Goal: Task Accomplishment & Management: Use online tool/utility

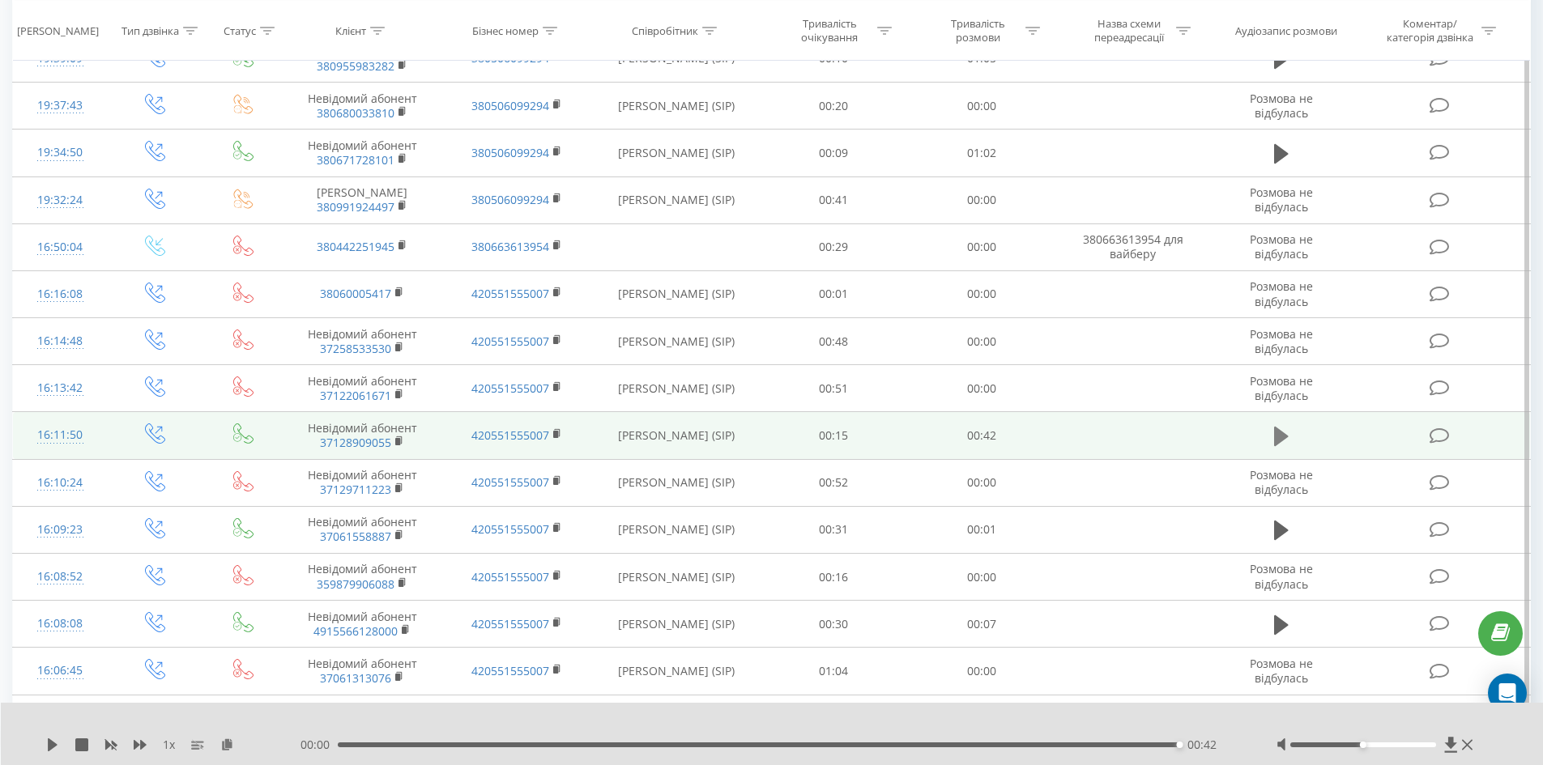
click at [1279, 446] on icon at bounding box center [1281, 436] width 15 height 19
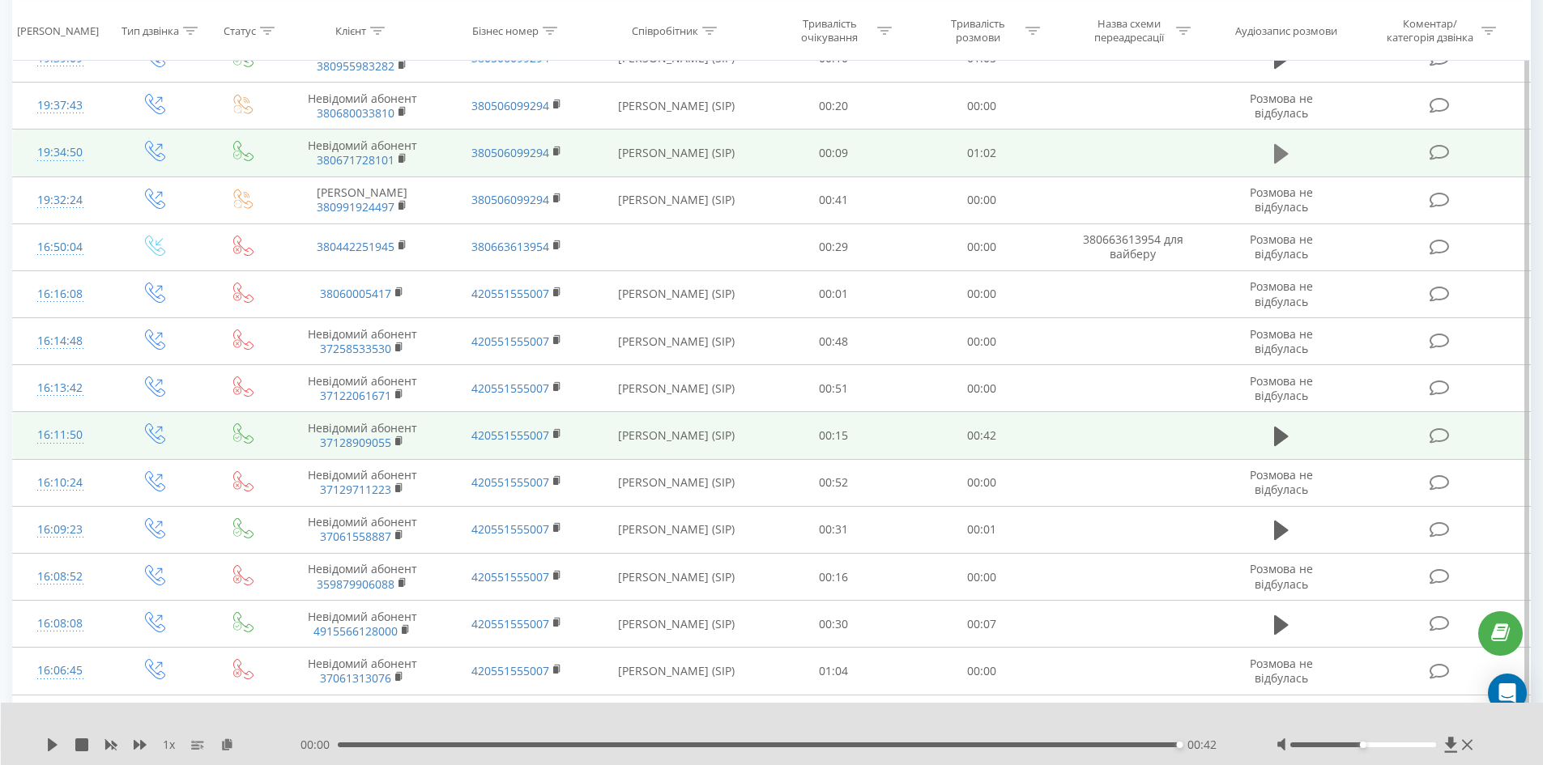
click at [1281, 164] on icon at bounding box center [1281, 153] width 15 height 19
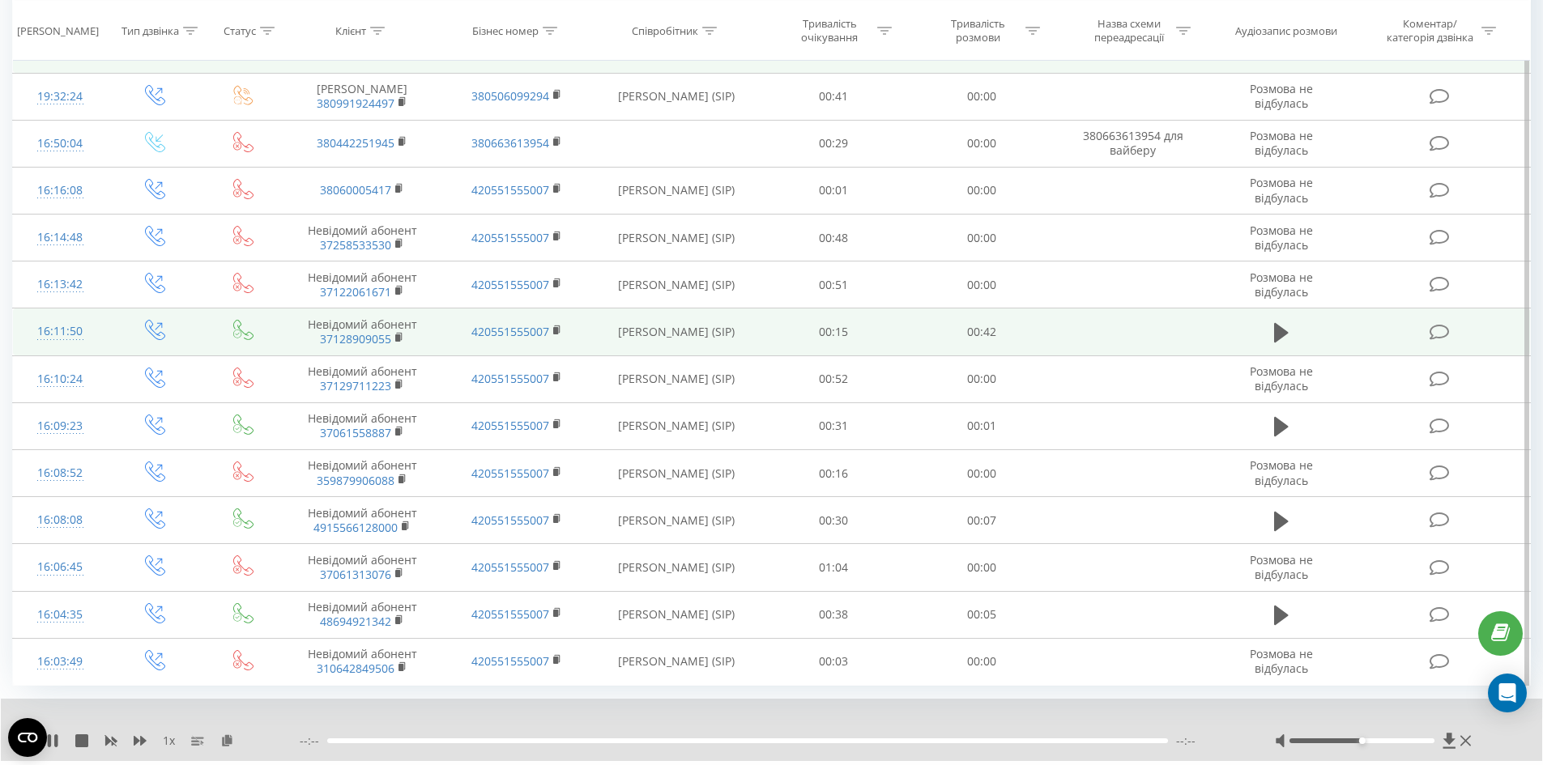
scroll to position [1325, 0]
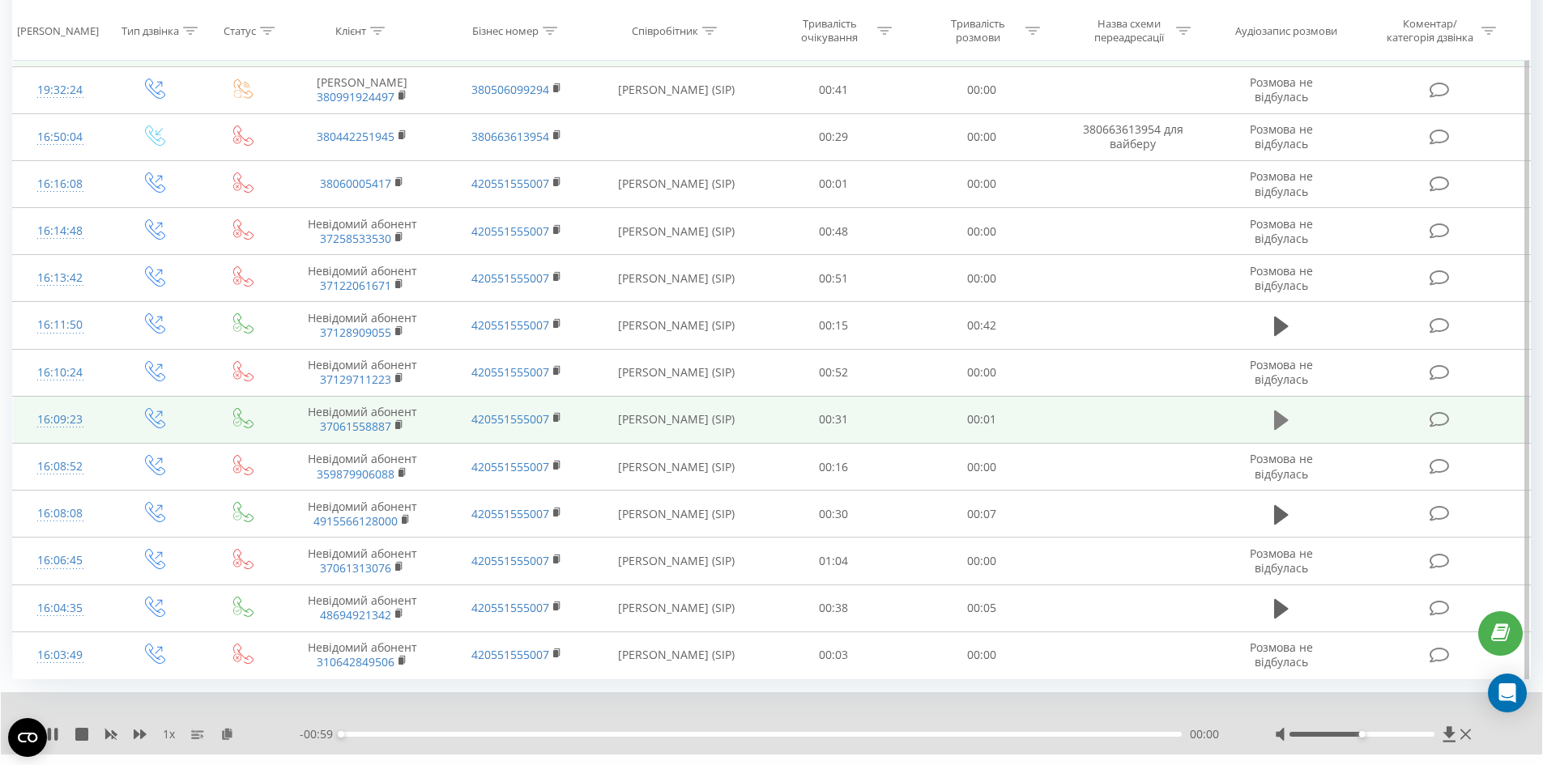
click at [1279, 432] on icon at bounding box center [1281, 420] width 15 height 23
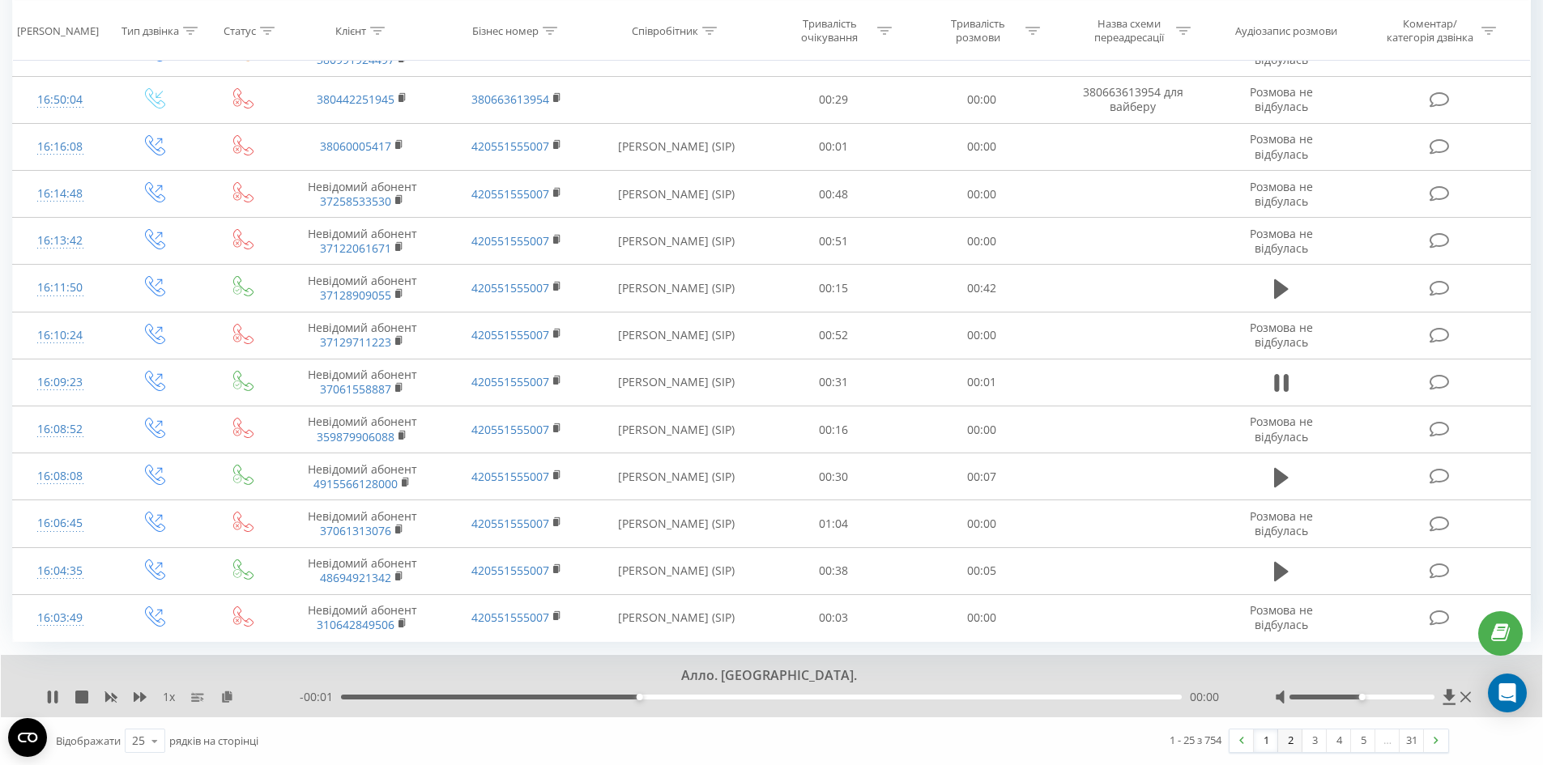
click at [1290, 742] on link "2" at bounding box center [1290, 741] width 24 height 23
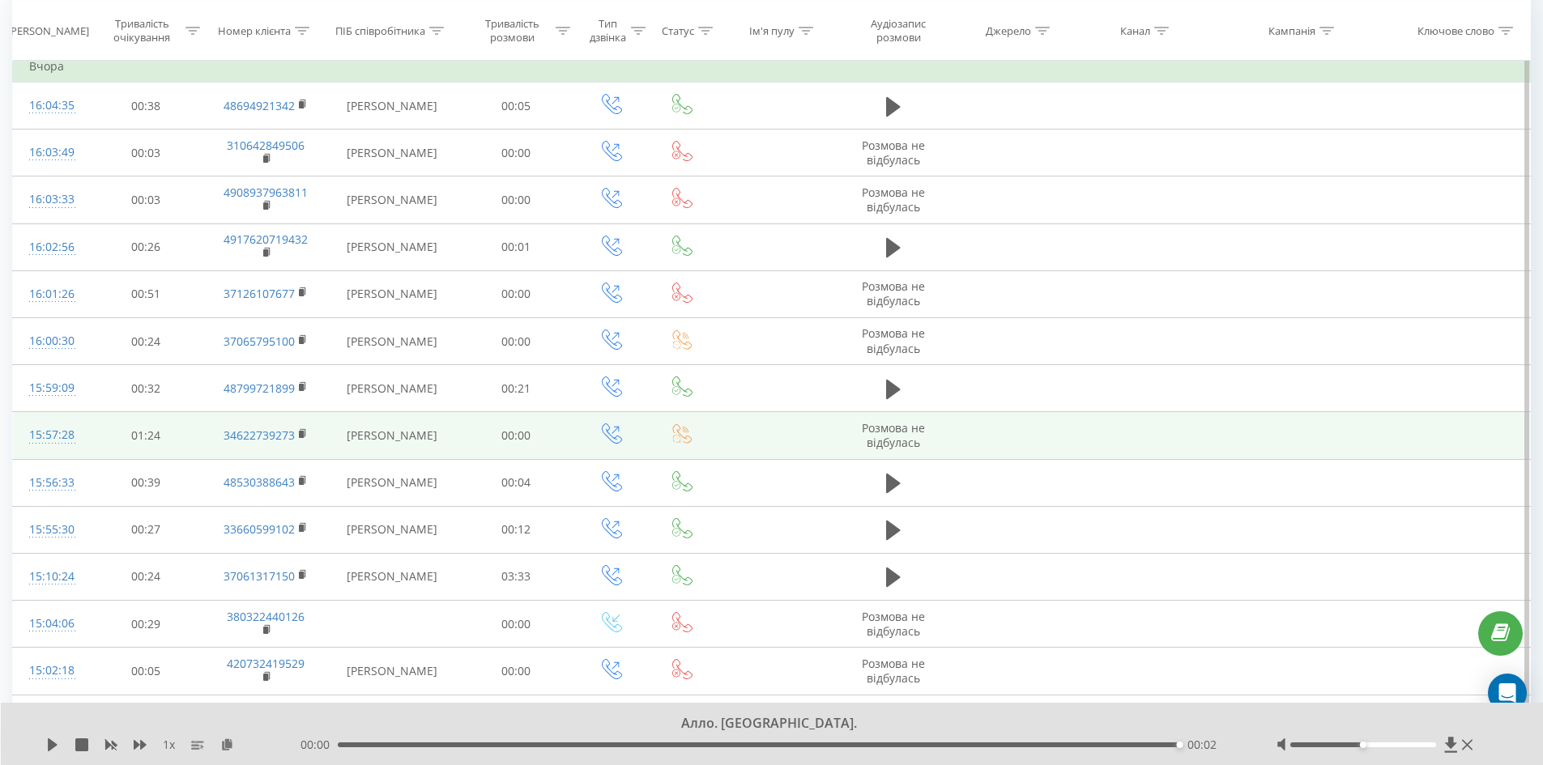
scroll to position [740, 0]
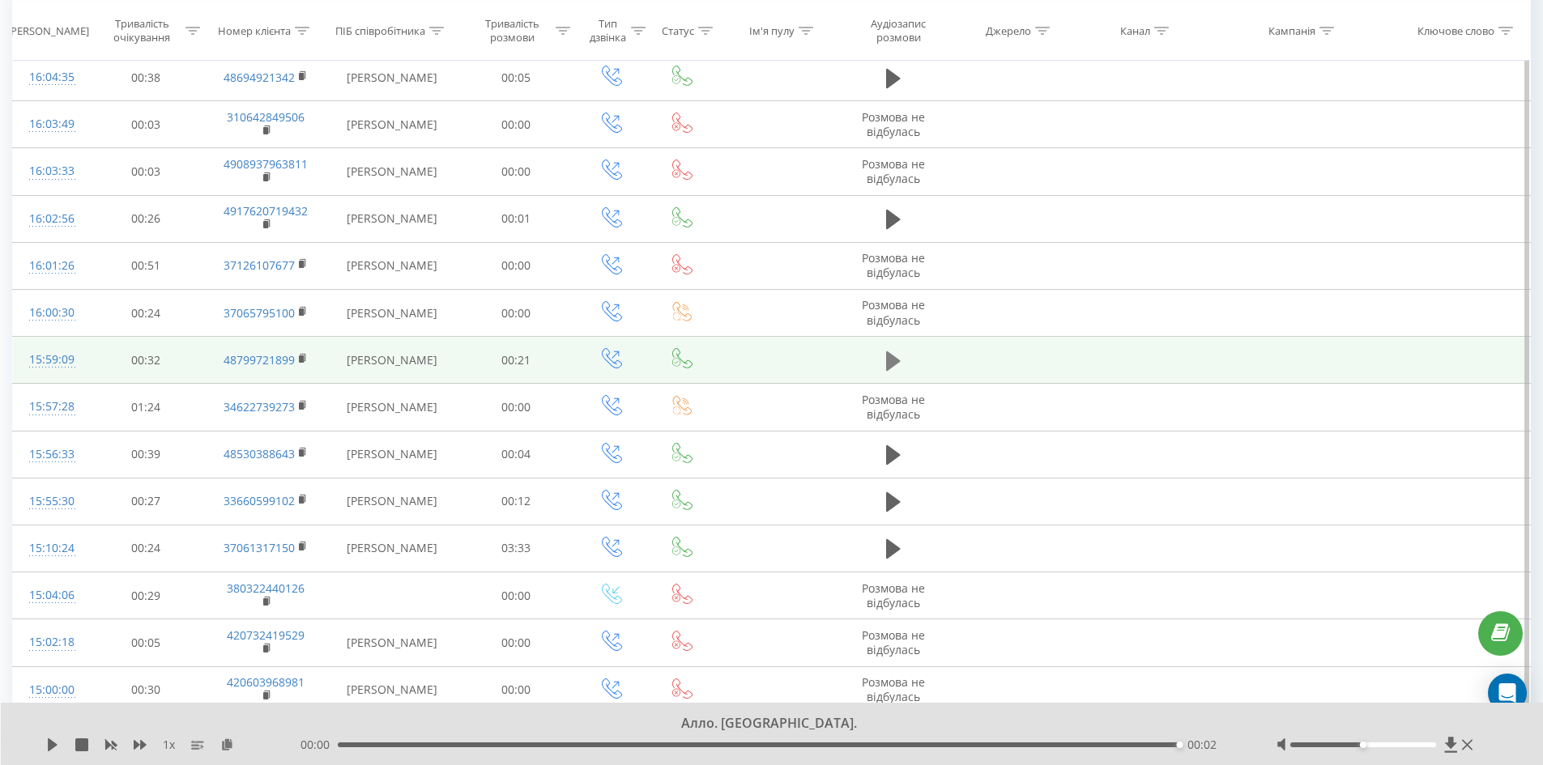
click at [898, 360] on icon at bounding box center [893, 361] width 15 height 19
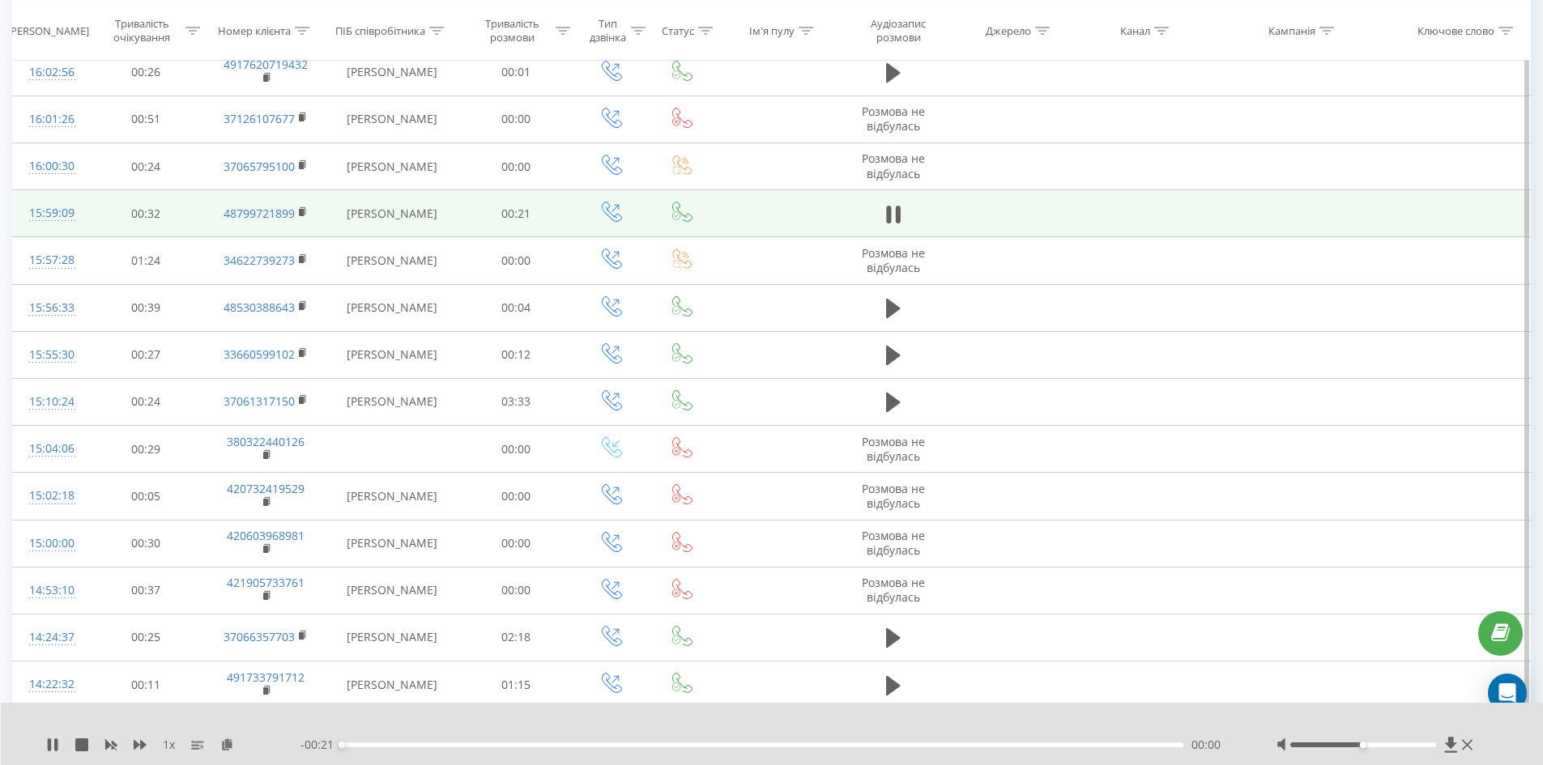
scroll to position [902, 0]
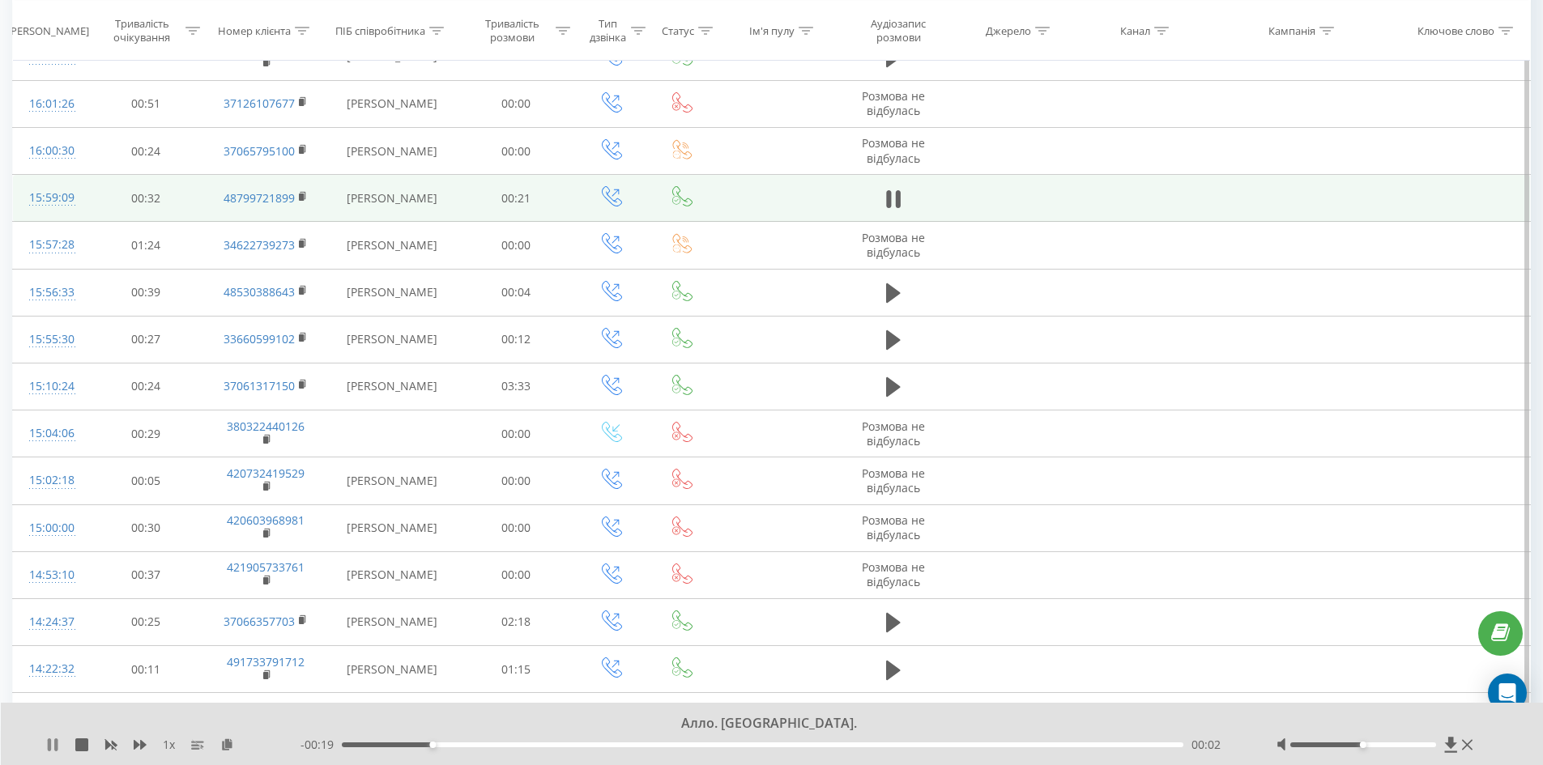
click at [56, 741] on icon at bounding box center [55, 745] width 3 height 13
click at [47, 743] on icon at bounding box center [52, 745] width 13 height 13
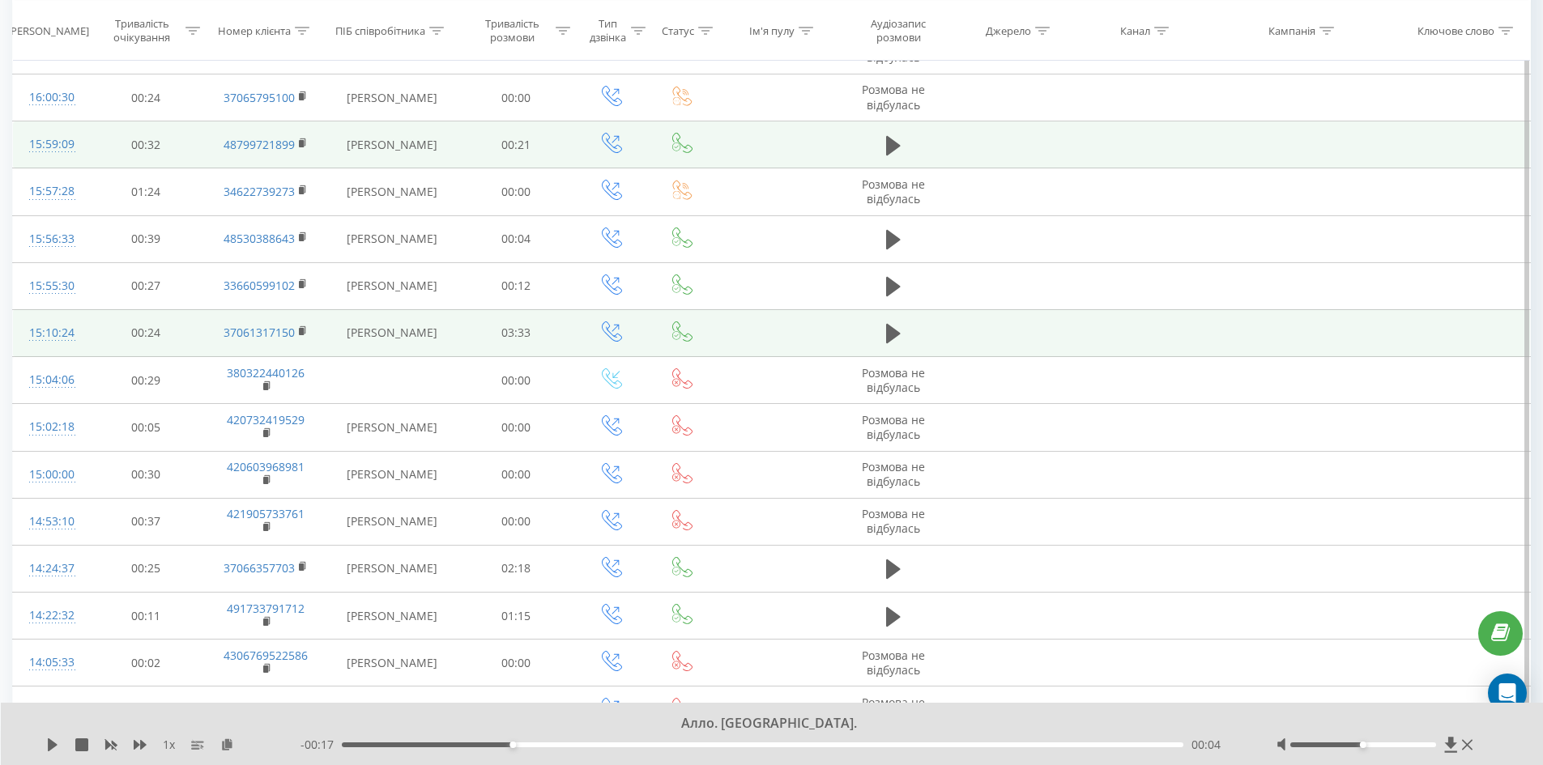
scroll to position [983, 0]
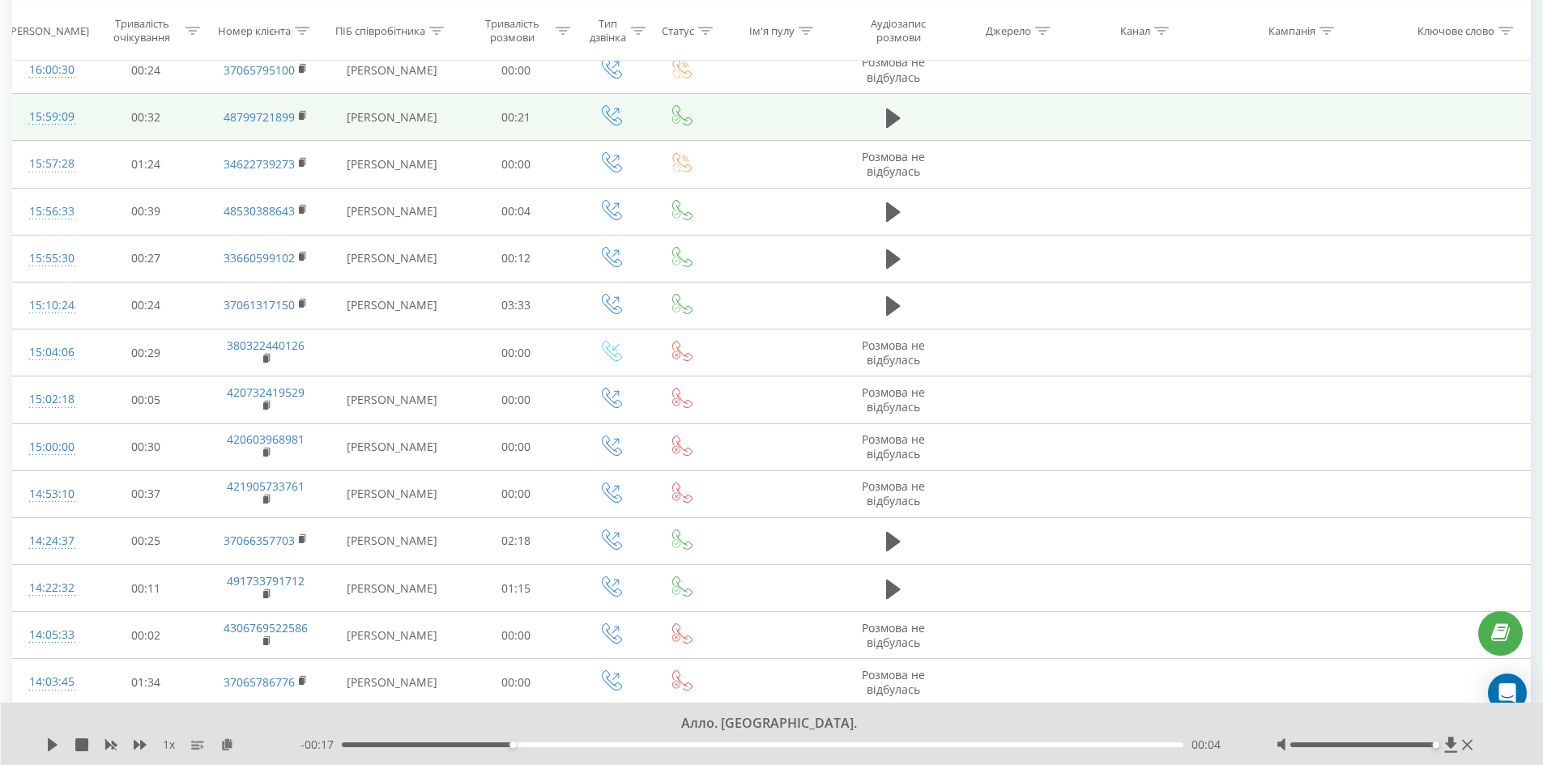
drag, startPoint x: 1371, startPoint y: 744, endPoint x: 1434, endPoint y: 746, distance: 63.2
click at [1434, 746] on div at bounding box center [1363, 745] width 146 height 5
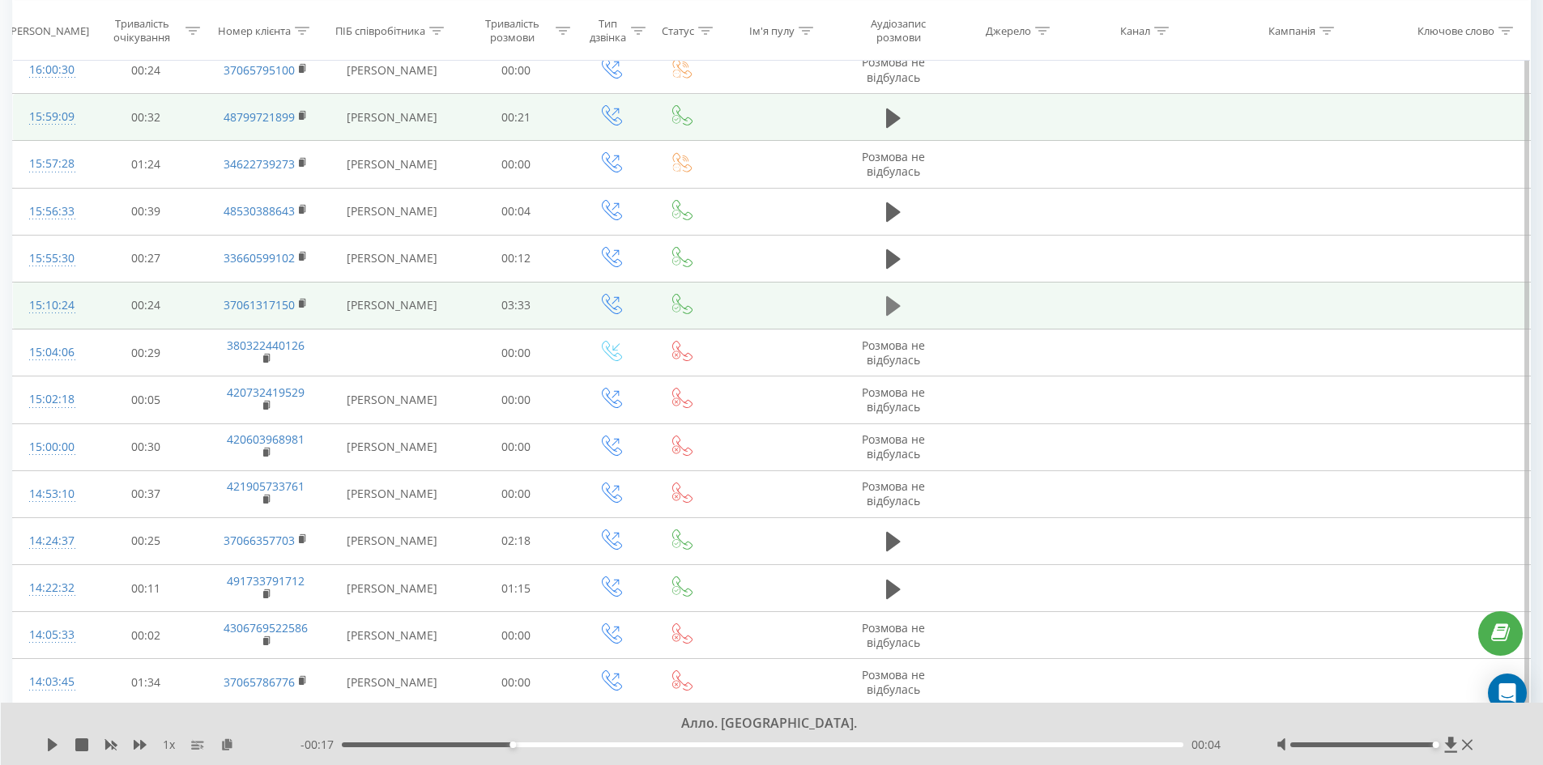
click at [890, 298] on icon at bounding box center [893, 306] width 15 height 23
click at [51, 740] on icon at bounding box center [49, 745] width 3 height 13
click at [46, 746] on icon at bounding box center [52, 745] width 13 height 13
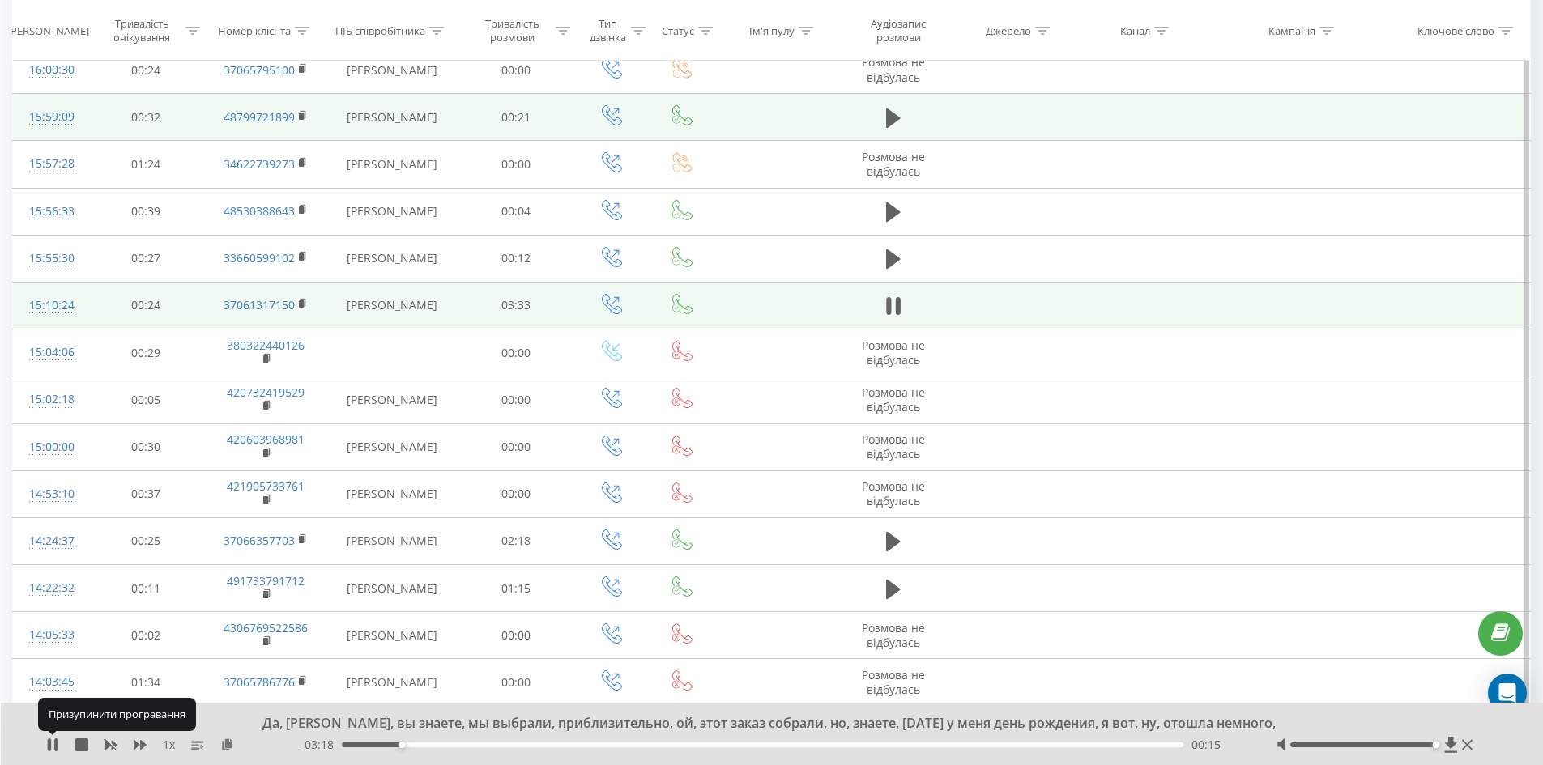
click at [46, 746] on icon at bounding box center [52, 745] width 13 height 13
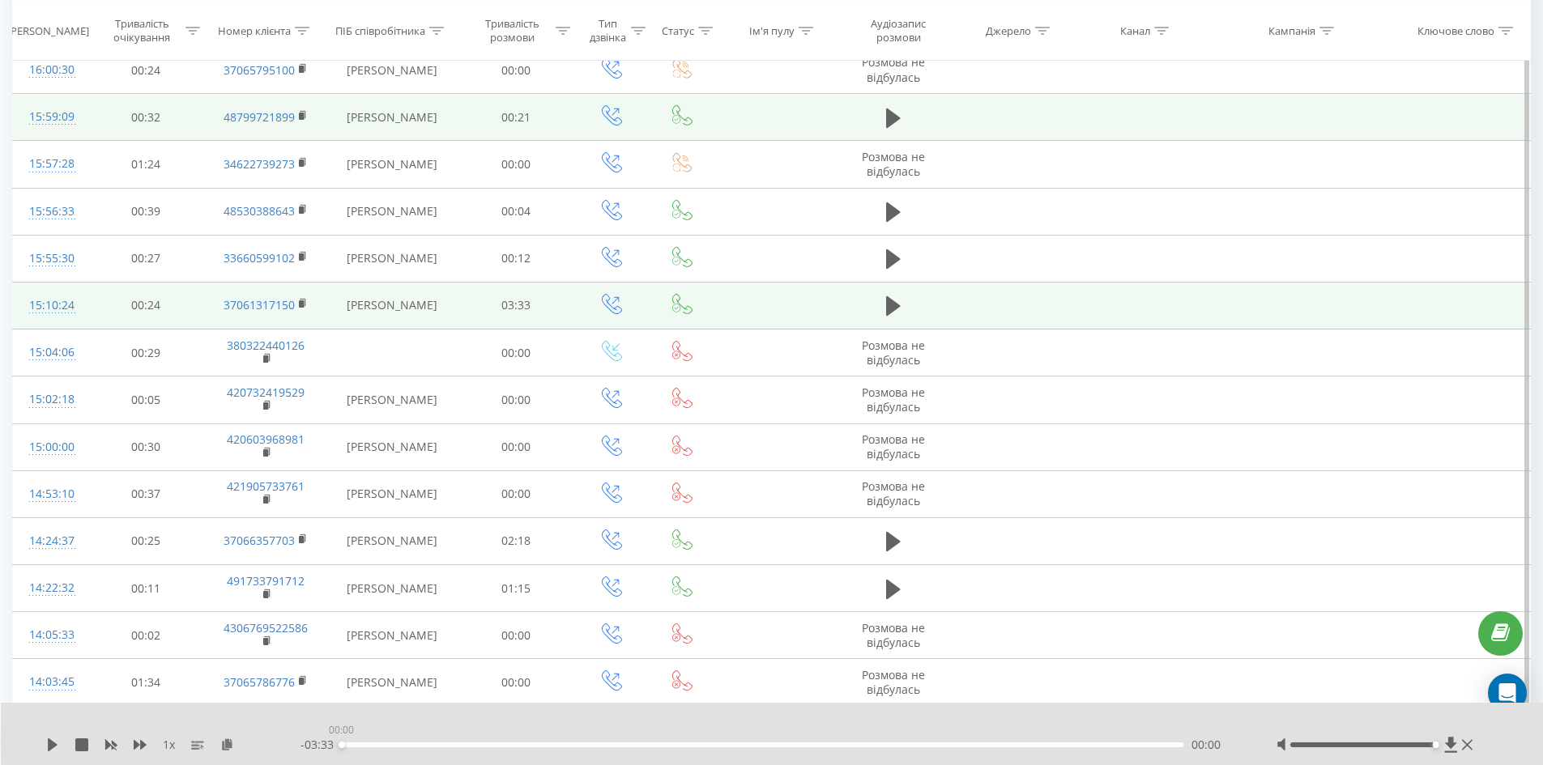
drag, startPoint x: 392, startPoint y: 745, endPoint x: 323, endPoint y: 748, distance: 68.9
click at [325, 748] on div "- 03:33 00:00 00:00" at bounding box center [769, 745] width 936 height 16
click at [45, 745] on div "1 x - 03:33 00:00 00:00" at bounding box center [772, 734] width 1543 height 62
click at [50, 748] on icon at bounding box center [53, 745] width 10 height 13
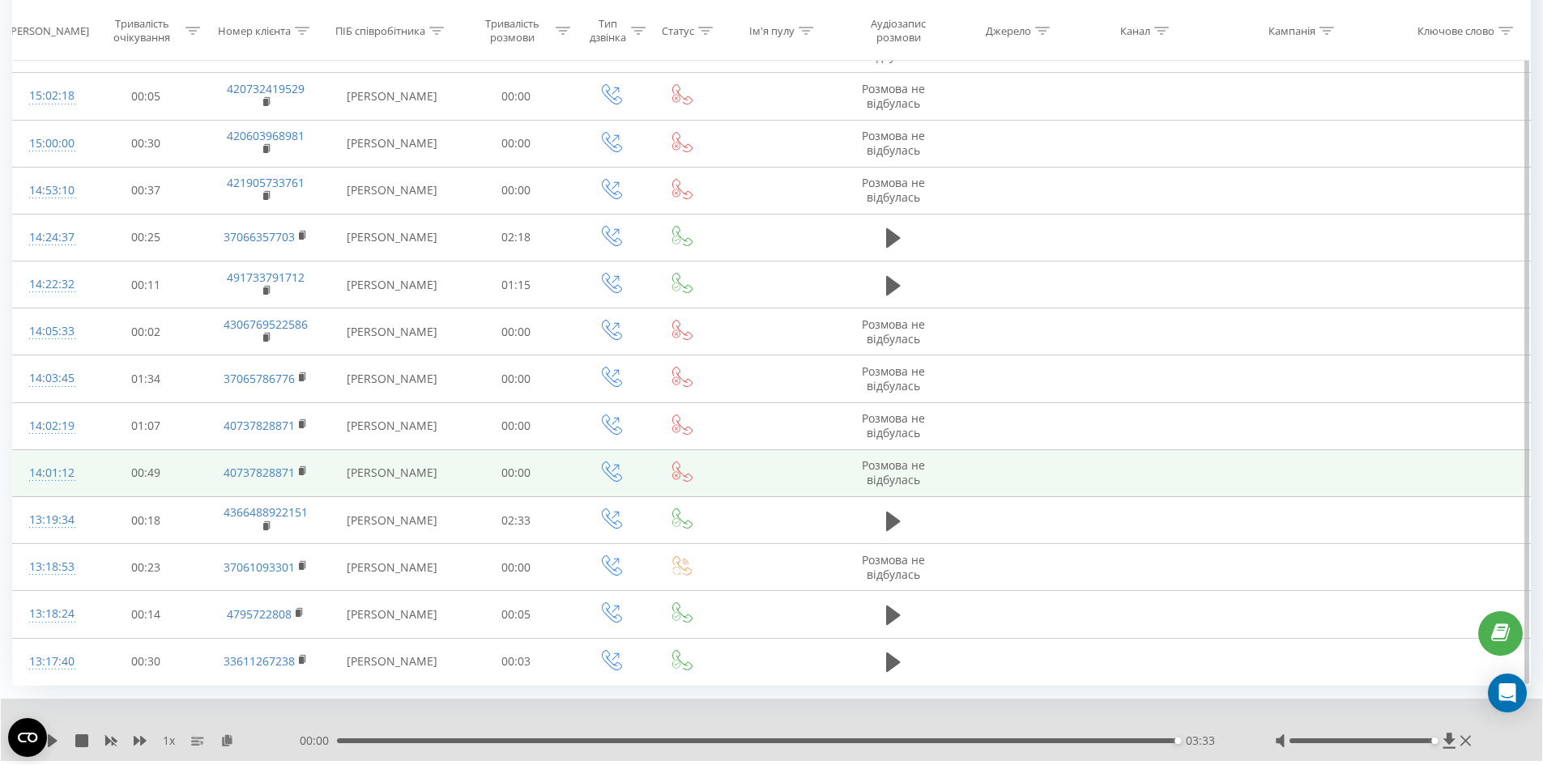
scroll to position [1249, 0]
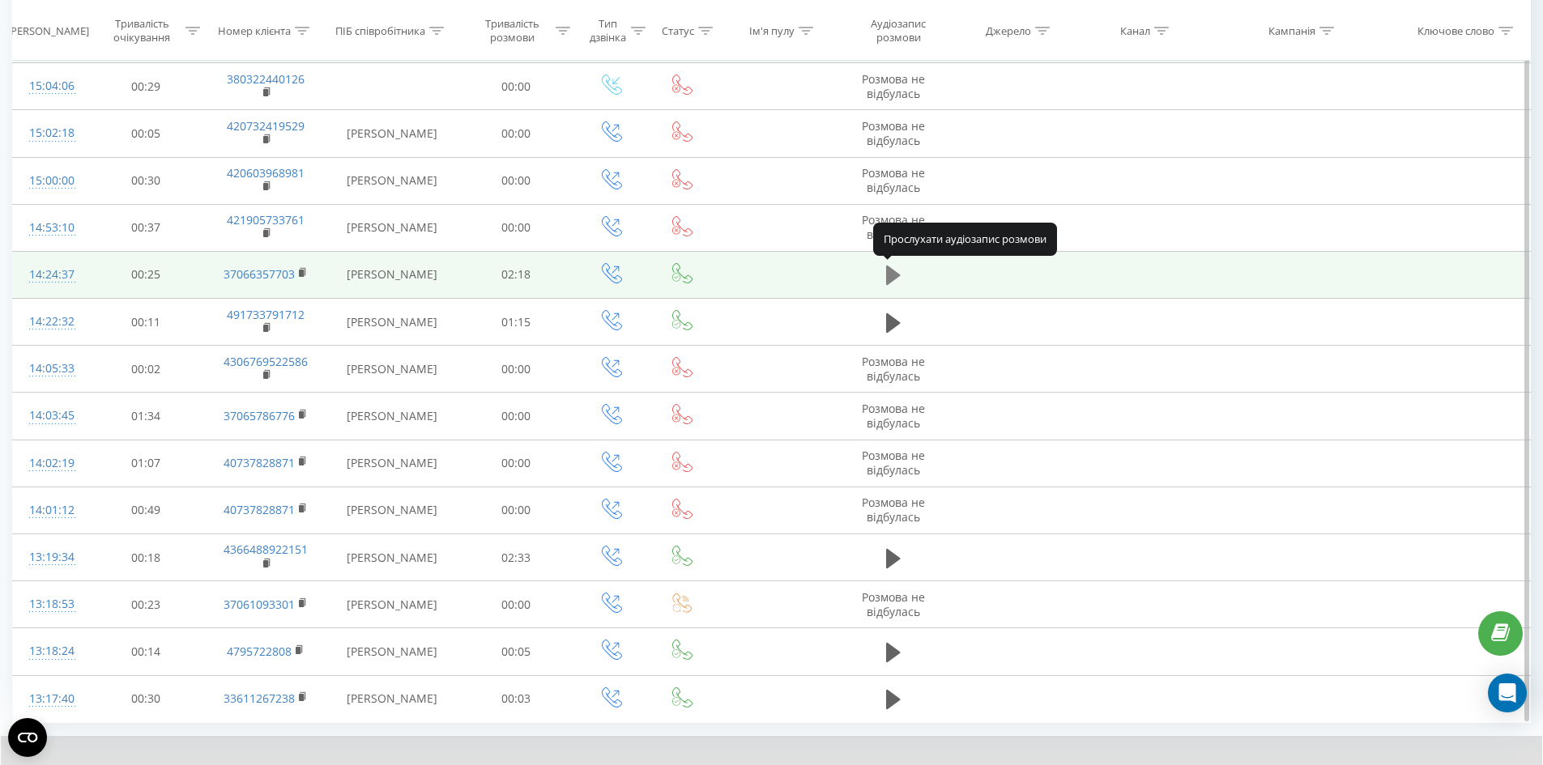
click at [894, 271] on icon at bounding box center [893, 275] width 15 height 23
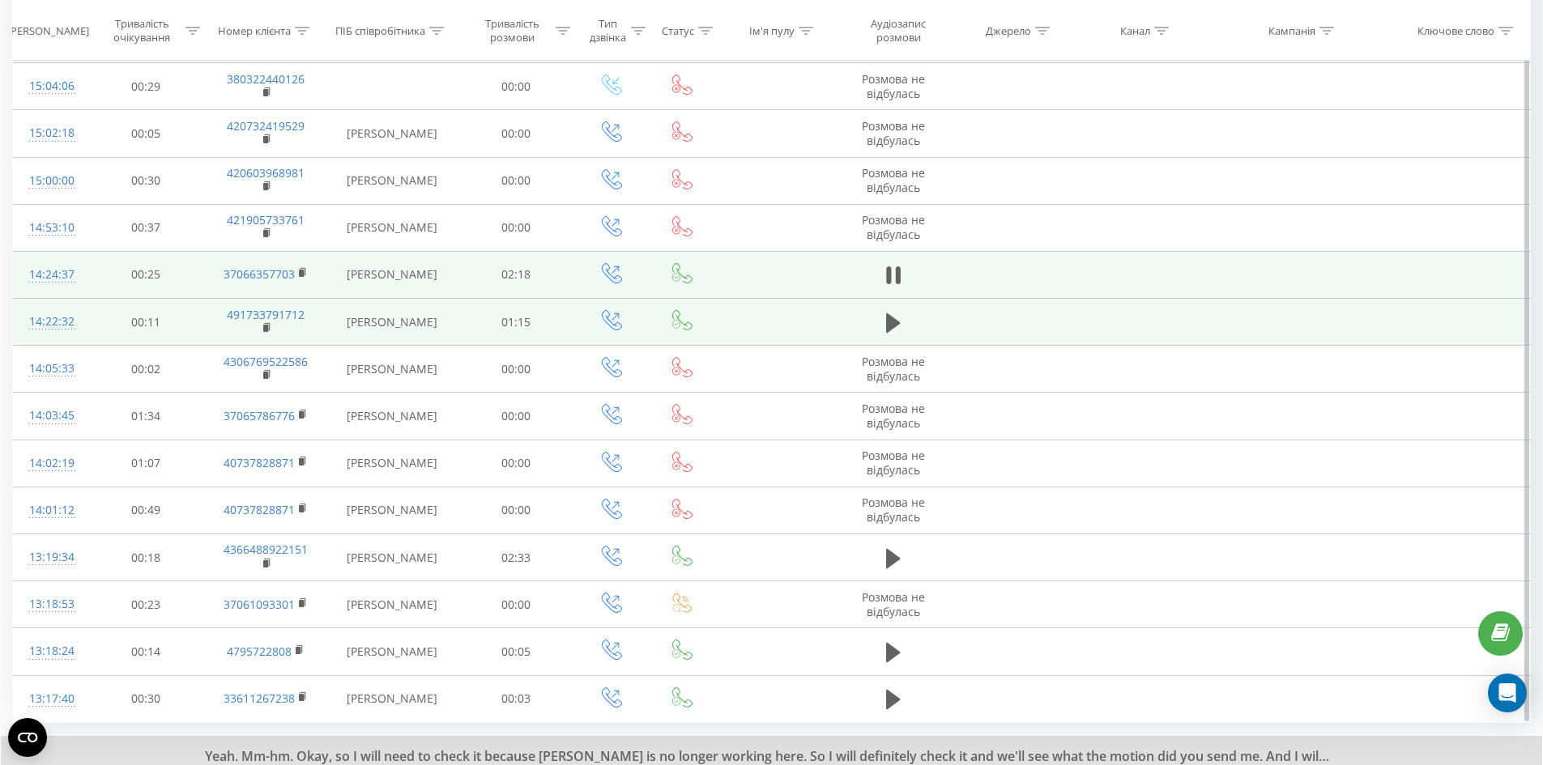
scroll to position [1330, 0]
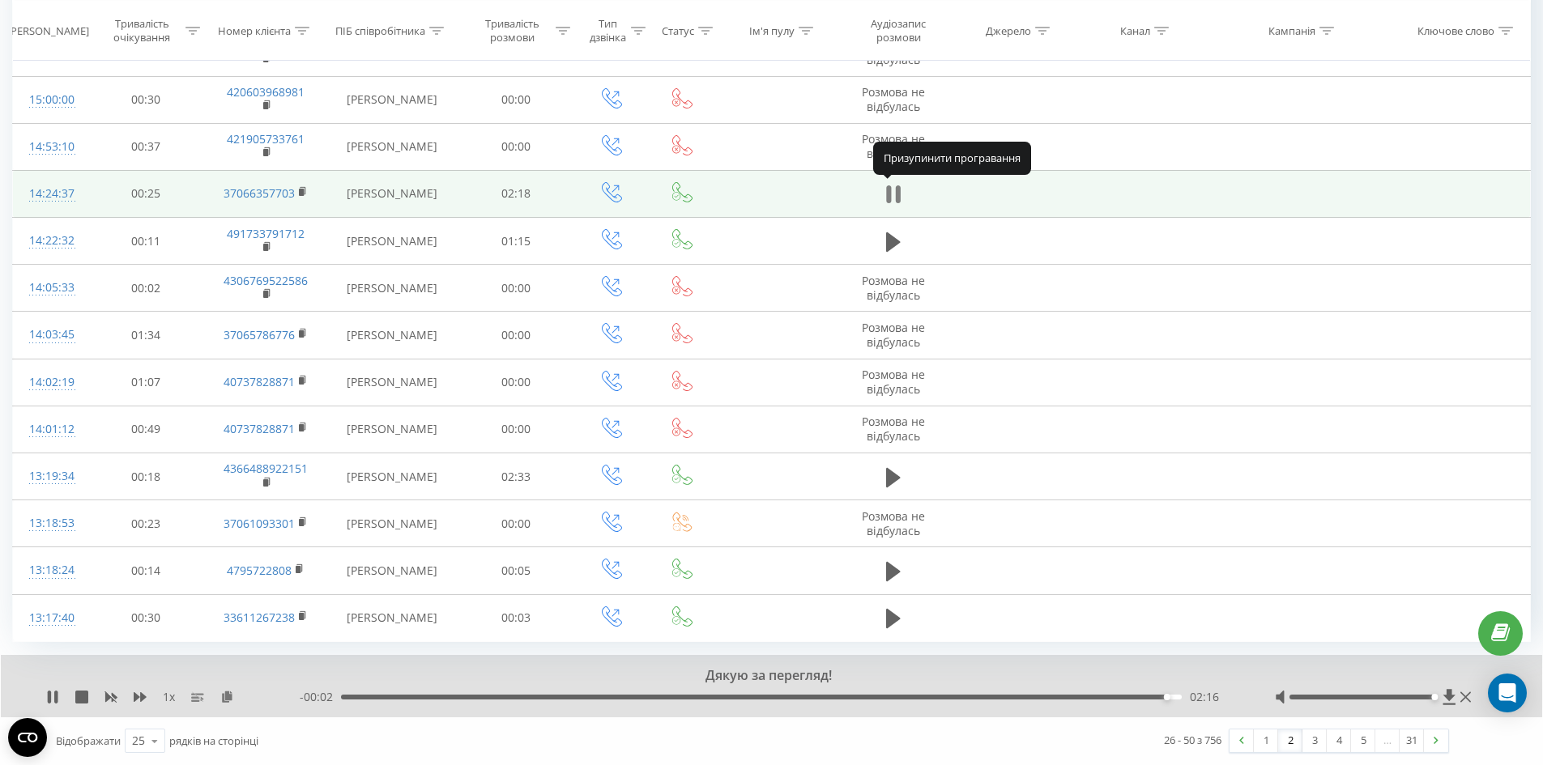
click at [894, 200] on icon at bounding box center [893, 194] width 15 height 23
click at [1314, 744] on link "3" at bounding box center [1315, 741] width 24 height 23
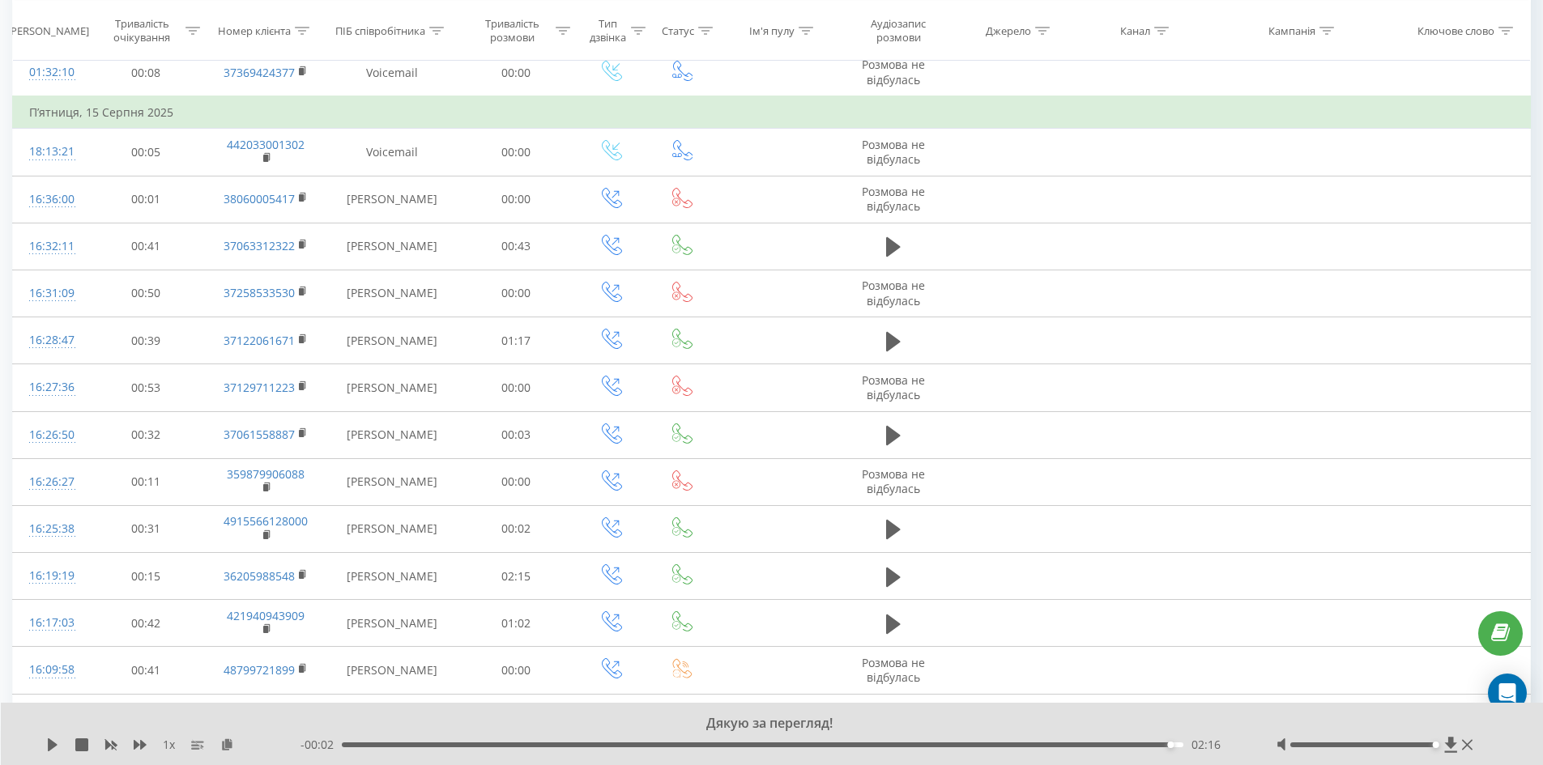
scroll to position [983, 0]
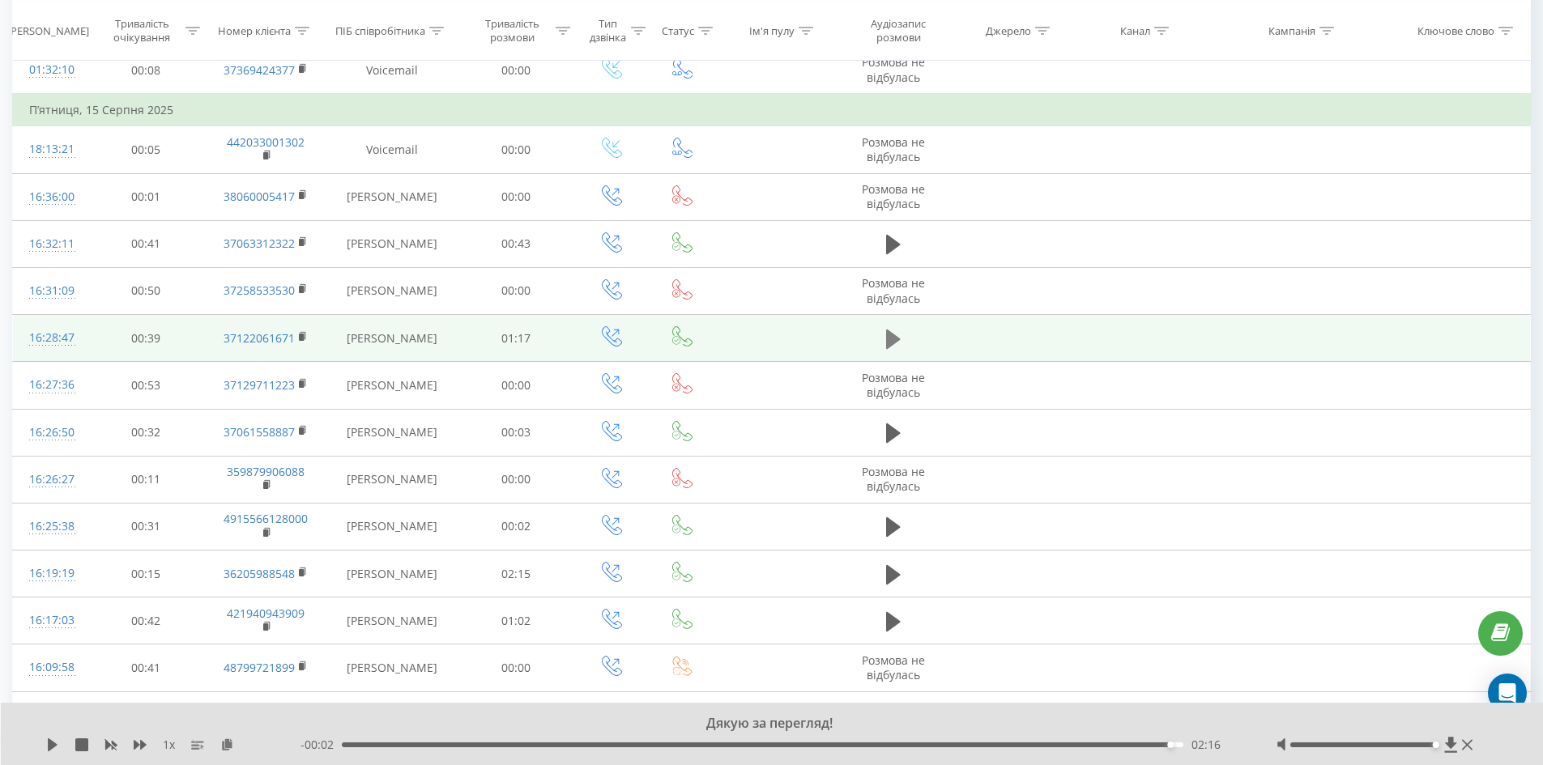
click at [897, 339] on icon at bounding box center [893, 339] width 15 height 19
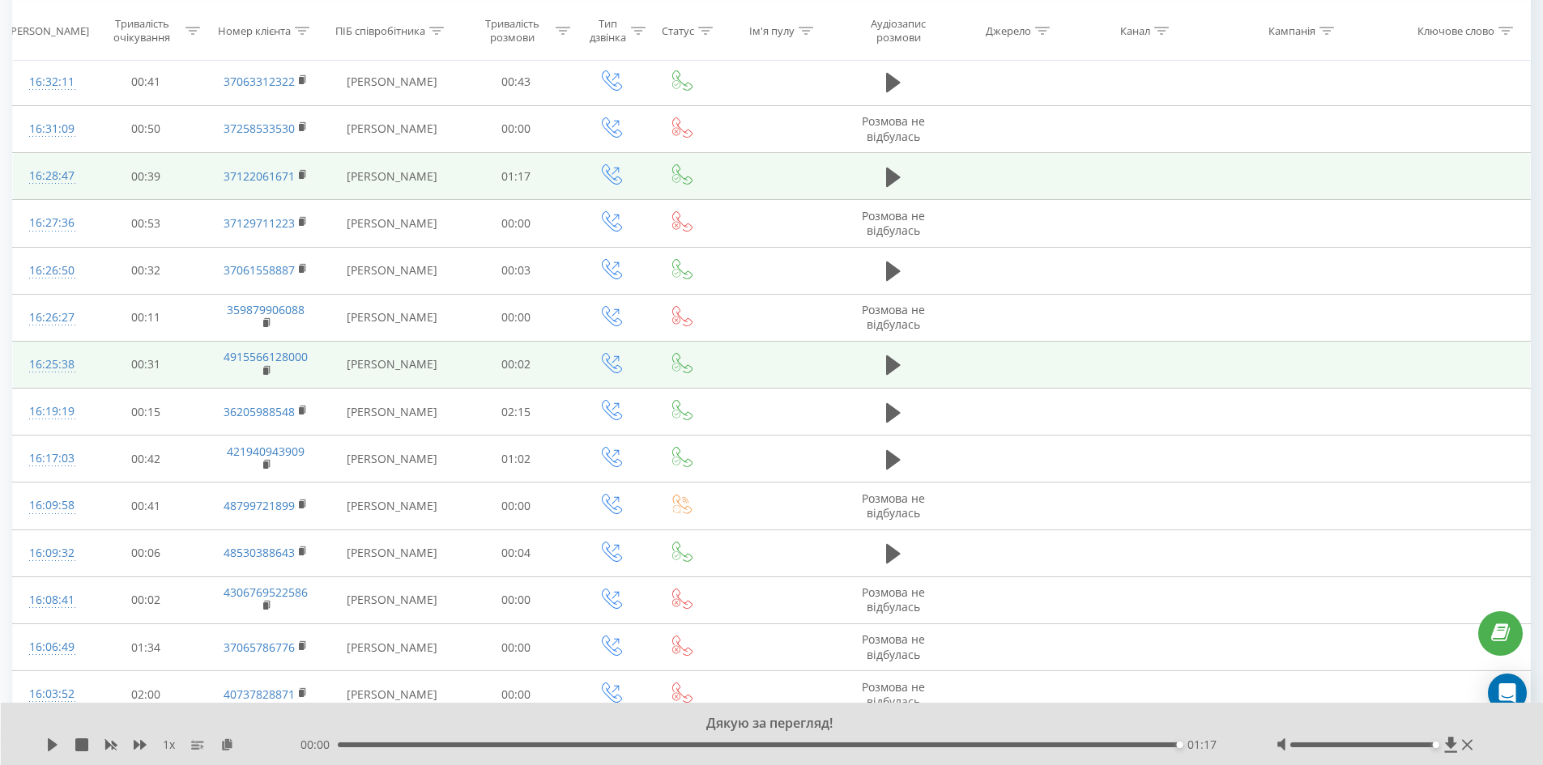
scroll to position [1226, 0]
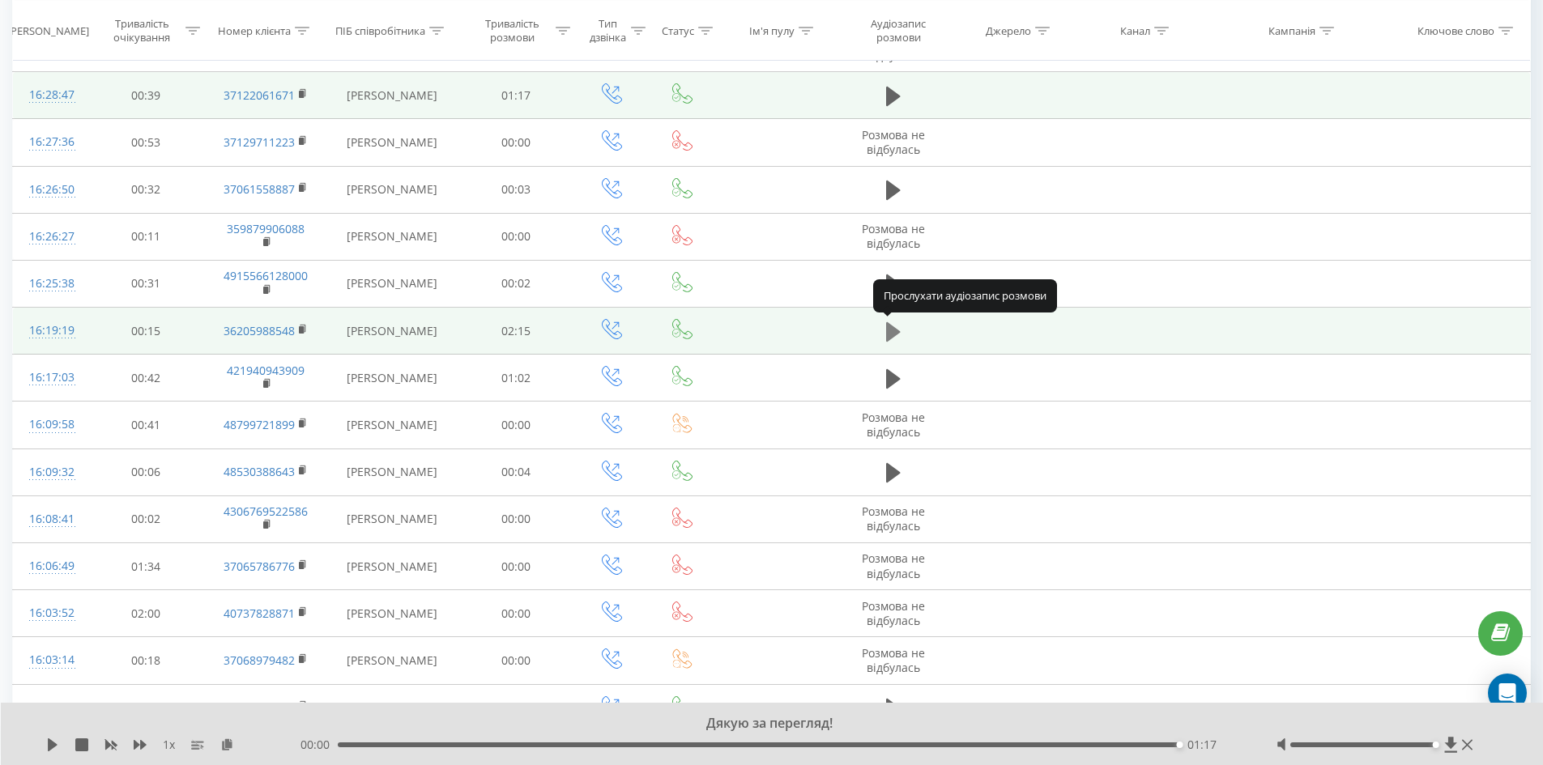
click at [897, 331] on icon at bounding box center [893, 331] width 15 height 19
click at [889, 332] on icon at bounding box center [888, 332] width 5 height 18
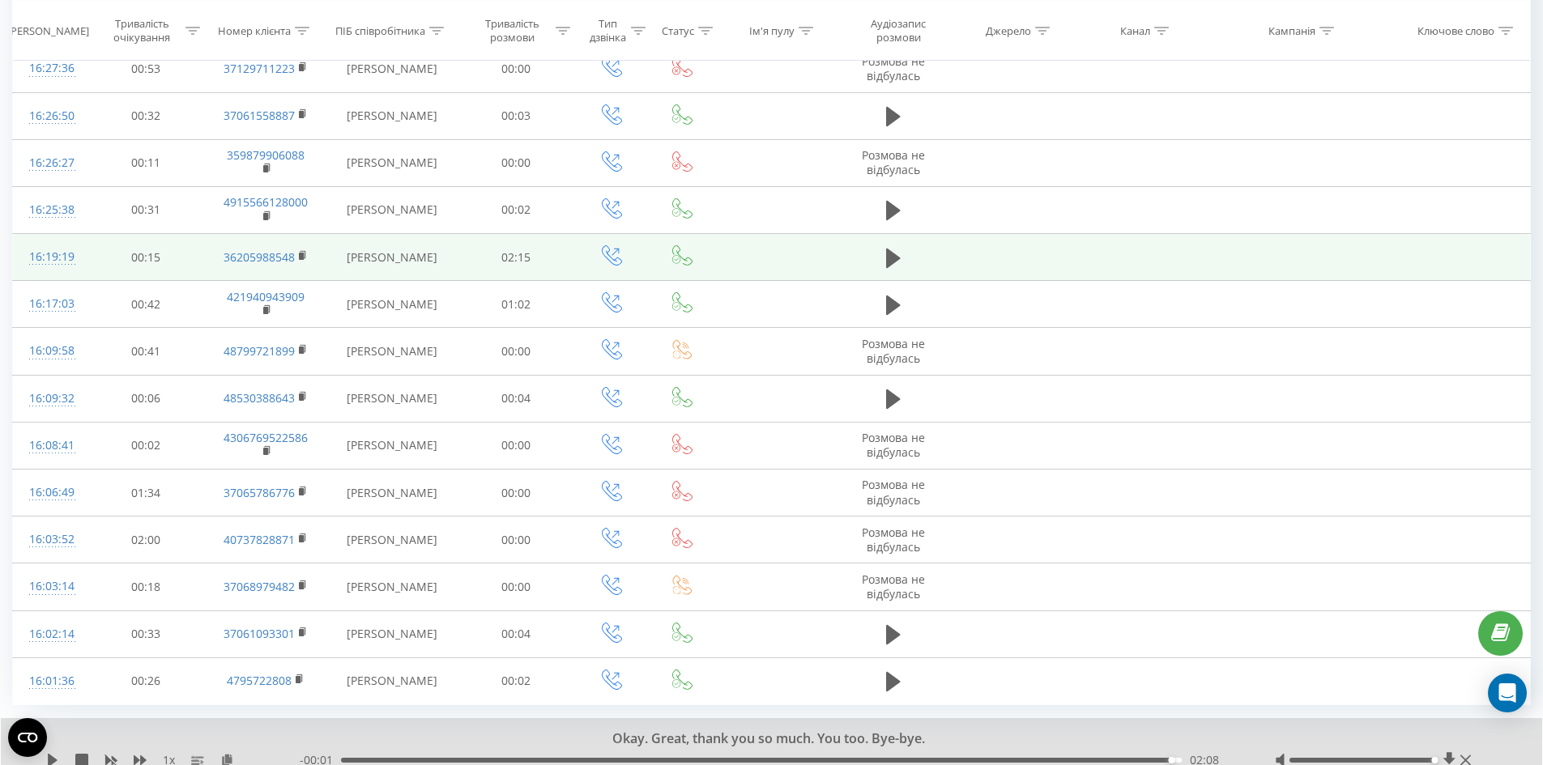
scroll to position [1300, 0]
